Goal: Task Accomplishment & Management: Manage account settings

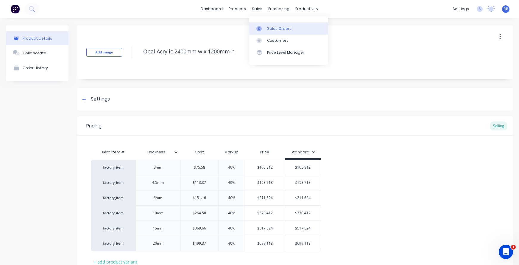
click at [279, 29] on div "Sales Orders" at bounding box center [279, 28] width 24 height 5
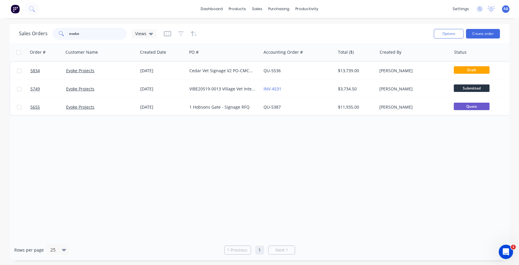
drag, startPoint x: 64, startPoint y: 33, endPoint x: 60, endPoint y: 33, distance: 3.3
click at [60, 33] on div "evoke" at bounding box center [89, 34] width 74 height 12
type input "wildberr"
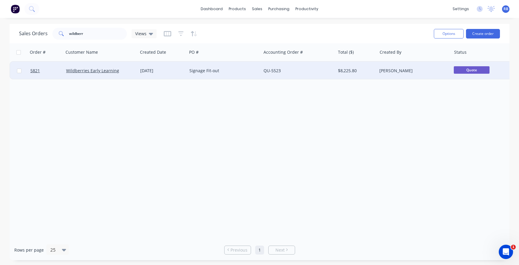
click at [241, 65] on div "Signage Fit-out" at bounding box center [224, 71] width 74 height 18
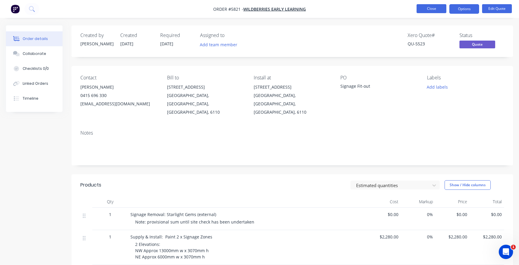
click at [436, 8] on button "Close" at bounding box center [432, 8] width 30 height 9
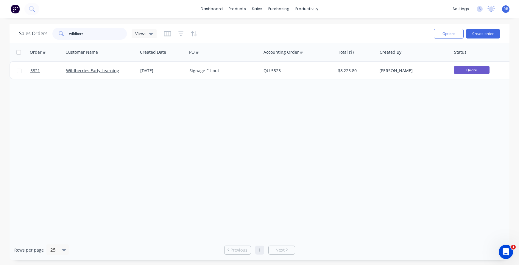
drag, startPoint x: 88, startPoint y: 32, endPoint x: 48, endPoint y: 32, distance: 39.6
click at [48, 32] on div "Sales Orders wildberr Views" at bounding box center [88, 34] width 138 height 12
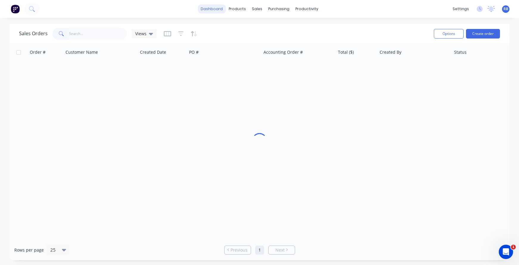
click at [217, 11] on link "dashboard" at bounding box center [212, 8] width 28 height 9
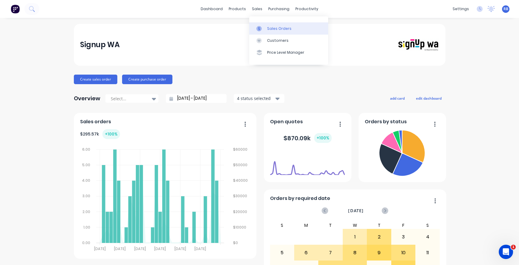
click at [275, 28] on div "Sales Orders" at bounding box center [279, 28] width 24 height 5
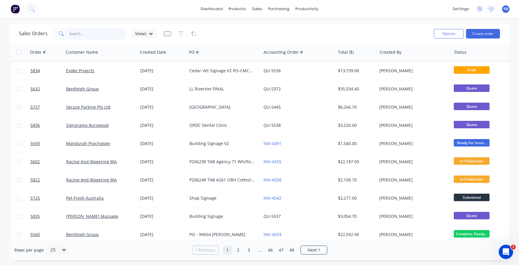
click at [77, 37] on input "text" at bounding box center [98, 34] width 58 height 12
type input "evoke"
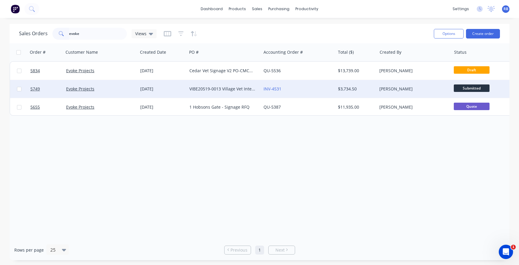
click at [292, 92] on div "INV-4531" at bounding box center [298, 89] width 74 height 18
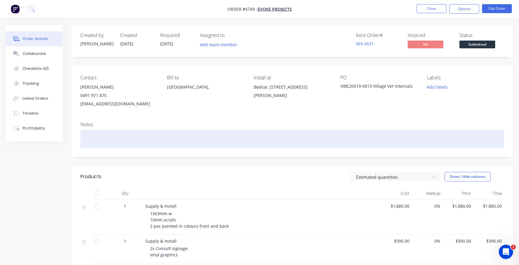
click at [92, 134] on div at bounding box center [292, 139] width 424 height 18
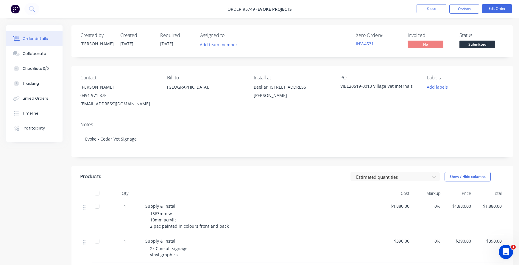
click at [264, 85] on div "Beeliar, [STREET_ADDRESS][PERSON_NAME]" at bounding box center [292, 91] width 77 height 17
click at [279, 94] on div "Beeliar, [STREET_ADDRESS][PERSON_NAME]" at bounding box center [292, 92] width 77 height 19
click at [496, 9] on button "Edit Order" at bounding box center [497, 8] width 30 height 9
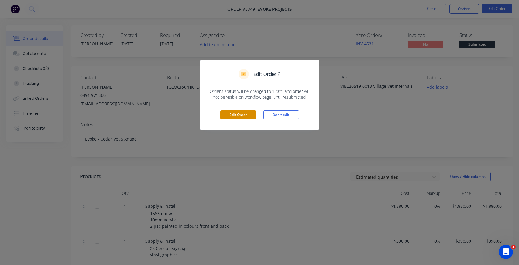
click at [230, 116] on button "Edit Order" at bounding box center [239, 114] width 36 height 9
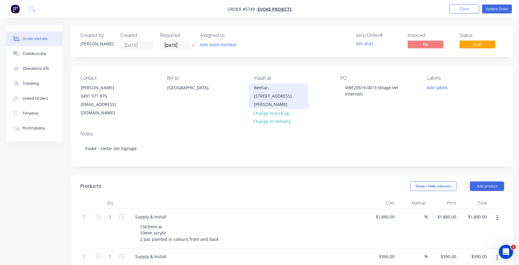
click at [264, 88] on div "Beeliar, [STREET_ADDRESS][PERSON_NAME]" at bounding box center [278, 95] width 49 height 25
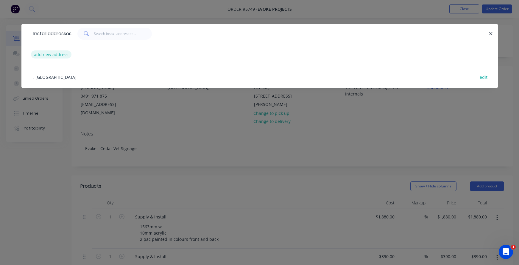
click at [50, 53] on button "add new address" at bounding box center [51, 54] width 41 height 8
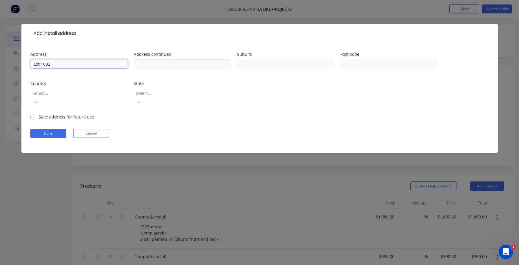
type input "Lot 1032"
type input "[STREET_ADDRESS]"
type input "Currambine"
type input "6028"
click at [78, 90] on div at bounding box center [75, 92] width 86 height 7
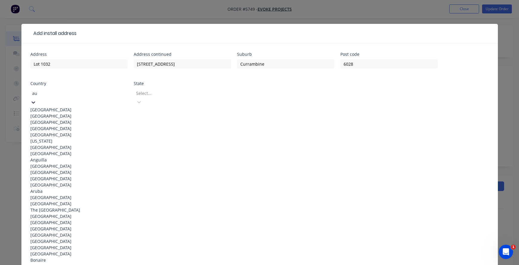
type input "aus"
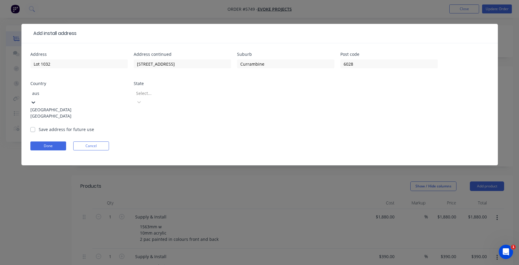
click at [62, 106] on div "[GEOGRAPHIC_DATA]" at bounding box center [78, 109] width 97 height 6
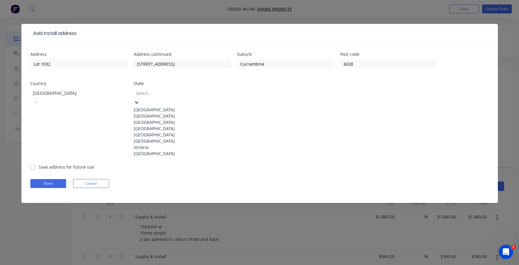
click at [141, 92] on div "Select..." at bounding box center [178, 93] width 85 height 6
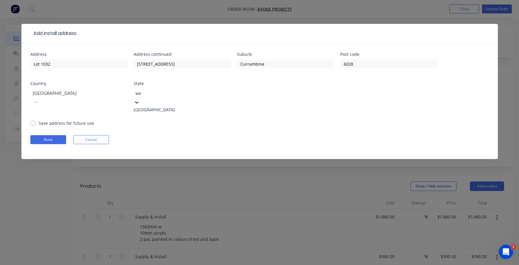
type input "[PERSON_NAME]"
click at [151, 106] on div "[GEOGRAPHIC_DATA]" at bounding box center [182, 109] width 97 height 6
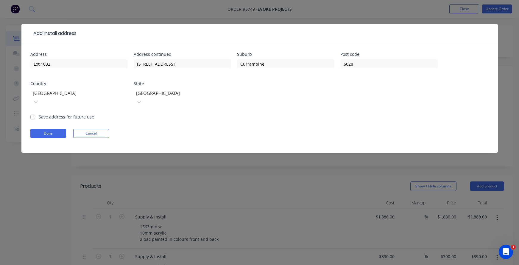
click at [39, 114] on label "Save address for future use" at bounding box center [66, 117] width 55 height 6
click at [32, 114] on input "Save address for future use" at bounding box center [32, 117] width 5 height 6
checkbox input "true"
click at [40, 129] on button "Done" at bounding box center [48, 133] width 36 height 9
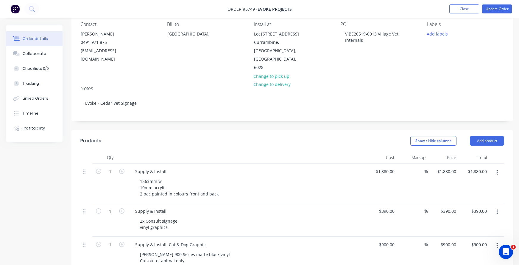
scroll to position [54, 0]
click at [460, 9] on button "Close" at bounding box center [465, 8] width 30 height 9
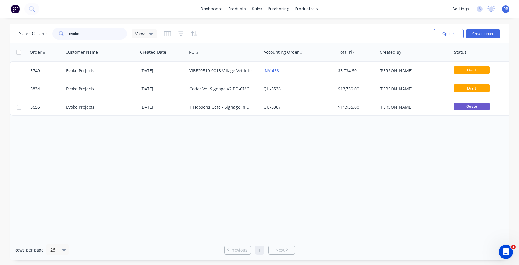
drag, startPoint x: 86, startPoint y: 35, endPoint x: 50, endPoint y: 35, distance: 35.8
click at [50, 35] on div "Sales Orders evoke Views" at bounding box center [88, 34] width 138 height 12
type input "golf box"
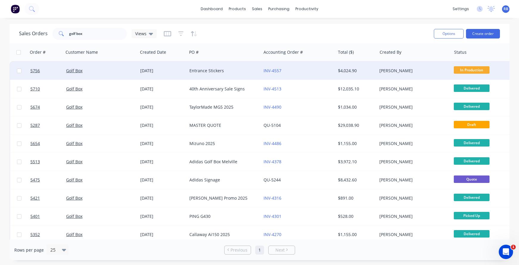
click at [223, 68] on div "Entrance Stickers" at bounding box center [223, 71] width 66 height 6
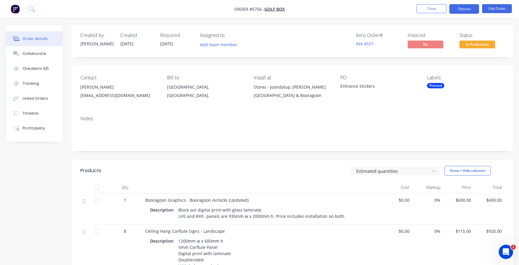
click at [459, 9] on button "Options" at bounding box center [465, 9] width 30 height 10
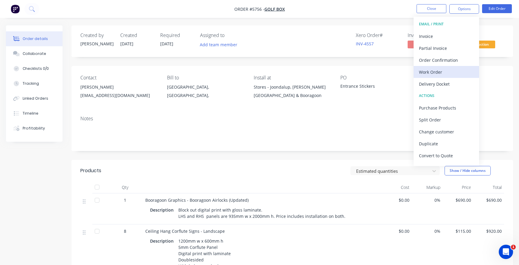
click at [434, 74] on div "Work Order" at bounding box center [446, 72] width 55 height 9
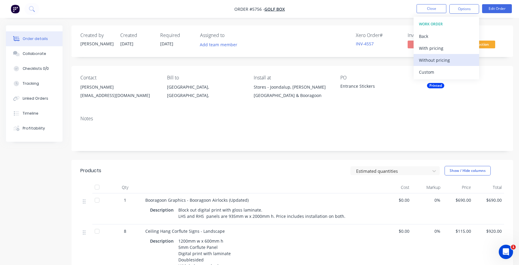
click at [431, 61] on div "Without pricing" at bounding box center [446, 60] width 55 height 9
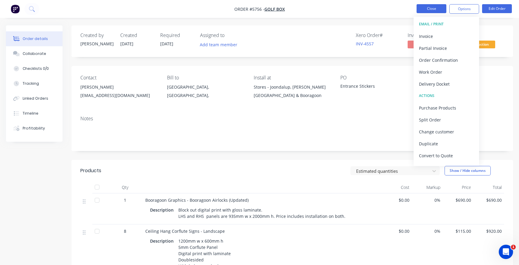
click at [429, 10] on button "Close" at bounding box center [432, 8] width 30 height 9
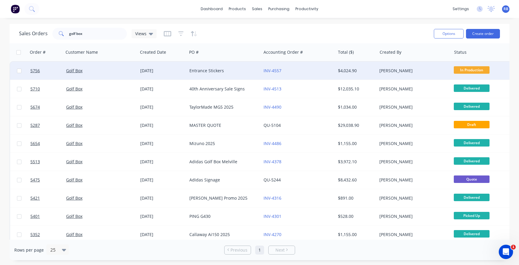
click at [216, 66] on div "Entrance Stickers" at bounding box center [224, 71] width 74 height 18
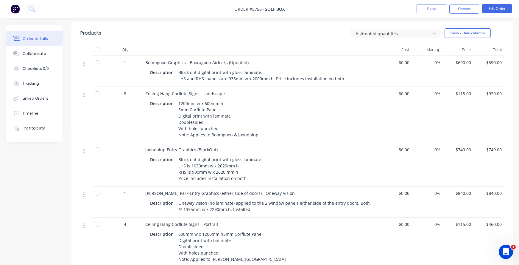
scroll to position [158, 0]
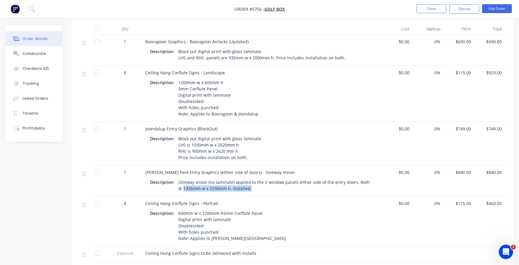
drag, startPoint x: 247, startPoint y: 183, endPoint x: 177, endPoint y: 183, distance: 69.4
click at [177, 183] on div "Oneway vision (no laminate) applied to the 2 window panels either side of the e…" at bounding box center [275, 185] width 198 height 15
copy div "1335mm w x 2290mm h. Installed."
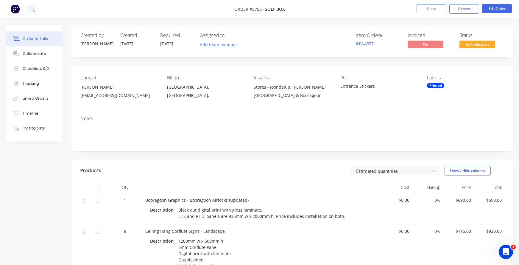
scroll to position [0, 0]
click at [431, 9] on button "Close" at bounding box center [432, 8] width 30 height 9
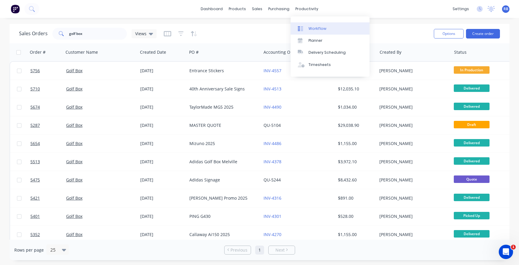
click at [314, 25] on link "Workflow" at bounding box center [330, 28] width 79 height 12
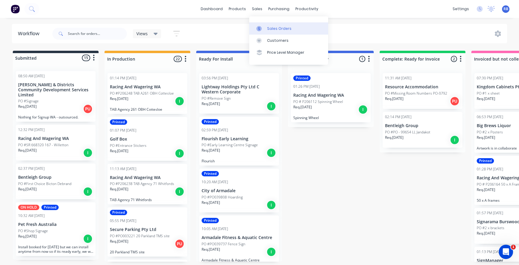
click at [281, 30] on div "Sales Orders" at bounding box center [279, 28] width 24 height 5
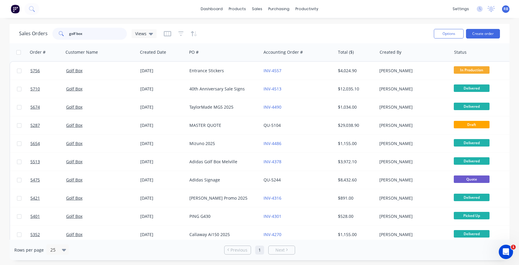
drag, startPoint x: 104, startPoint y: 35, endPoint x: 33, endPoint y: 32, distance: 70.7
click at [33, 32] on div "Sales Orders golf box Views" at bounding box center [88, 34] width 138 height 12
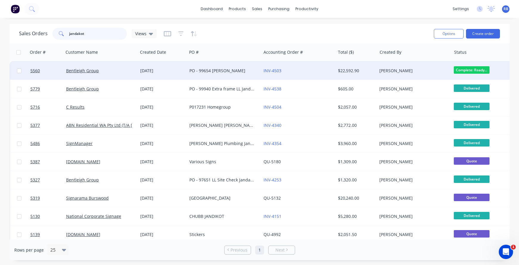
type input "Jandakot"
click at [306, 72] on div "INV-4503" at bounding box center [297, 71] width 66 height 6
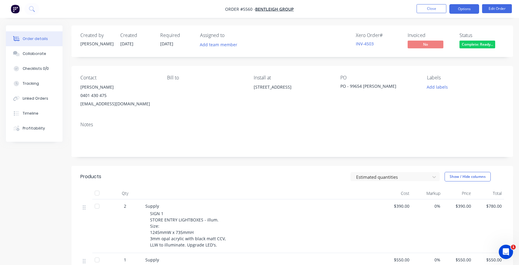
click at [462, 7] on button "Options" at bounding box center [465, 9] width 30 height 10
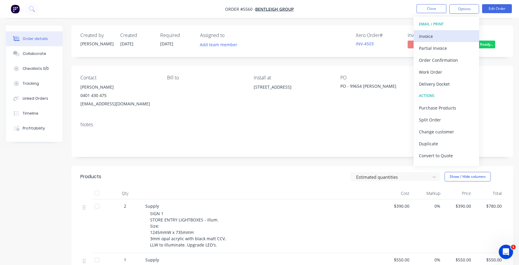
click at [428, 36] on div "Invoice" at bounding box center [446, 36] width 55 height 9
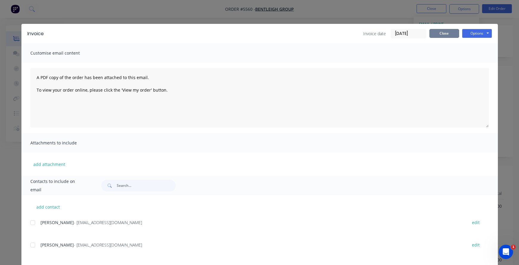
click at [442, 31] on button "Close" at bounding box center [445, 33] width 30 height 9
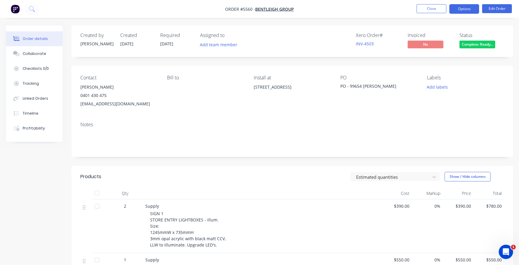
click at [461, 4] on button "Options" at bounding box center [465, 9] width 30 height 10
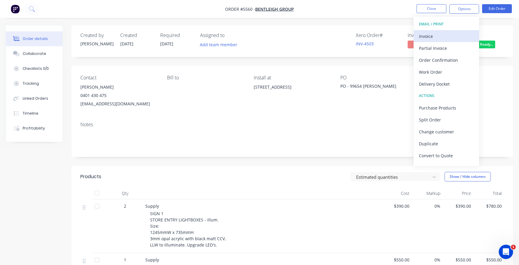
click at [434, 36] on div "Invoice" at bounding box center [446, 36] width 55 height 9
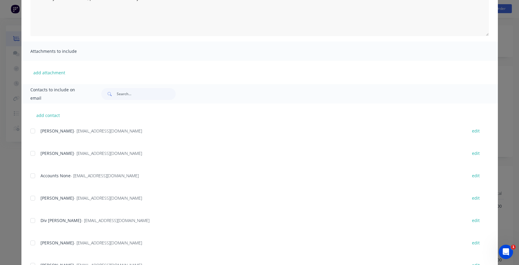
scroll to position [117, 0]
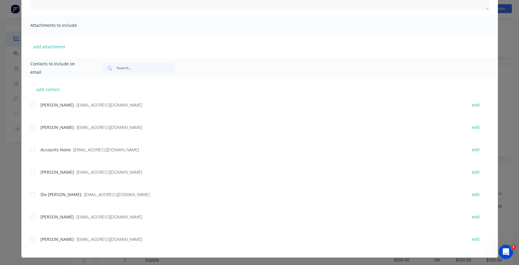
click at [33, 149] on div at bounding box center [33, 150] width 12 height 12
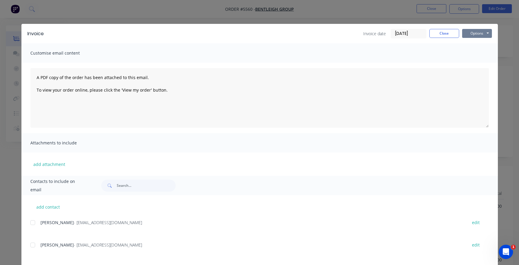
scroll to position [0, 0]
click at [476, 29] on button "Options" at bounding box center [477, 33] width 30 height 9
click at [479, 62] on button "Email" at bounding box center [481, 64] width 38 height 10
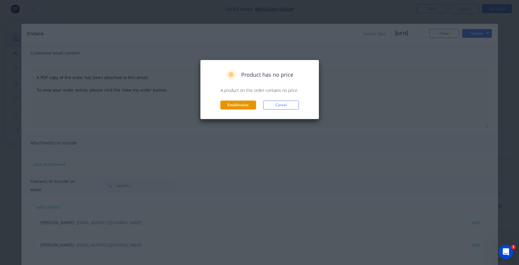
click at [239, 105] on button "Email invoice" at bounding box center [239, 104] width 36 height 9
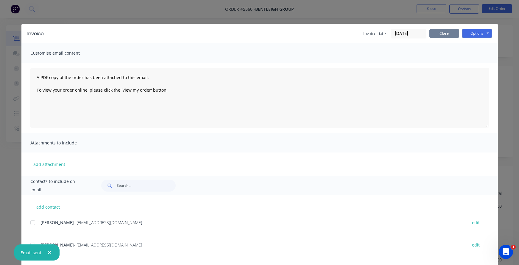
click at [442, 34] on button "Close" at bounding box center [445, 33] width 30 height 9
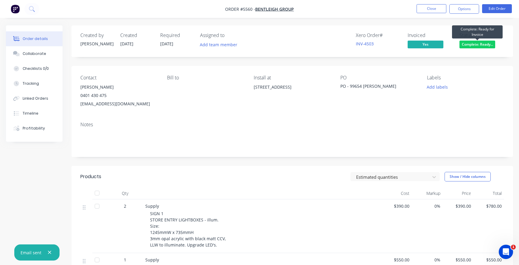
click at [484, 46] on span "Complete: Ready..." at bounding box center [478, 44] width 36 height 7
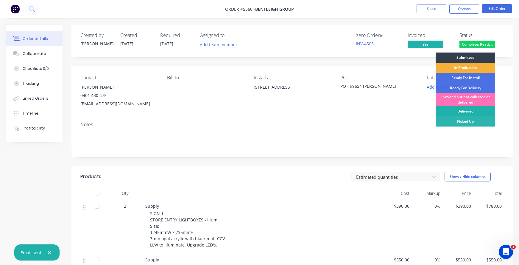
click at [457, 110] on div "Delivered" at bounding box center [466, 111] width 60 height 10
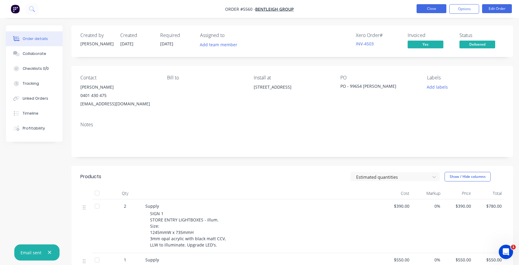
click at [423, 9] on button "Close" at bounding box center [432, 8] width 30 height 9
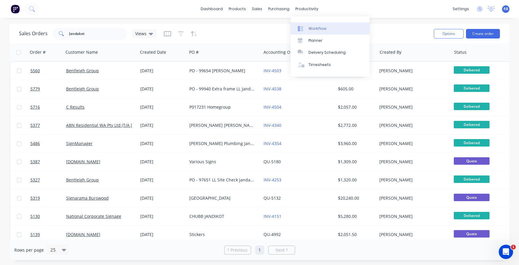
click at [322, 26] on div "Workflow" at bounding box center [318, 28] width 18 height 5
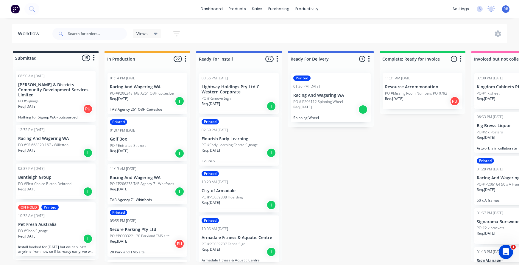
click at [507, 8] on span "RB" at bounding box center [506, 8] width 5 height 5
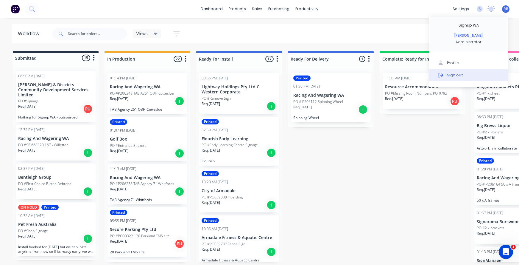
click at [453, 75] on div "Sign out" at bounding box center [455, 74] width 16 height 5
